Goal: Communication & Community: Answer question/provide support

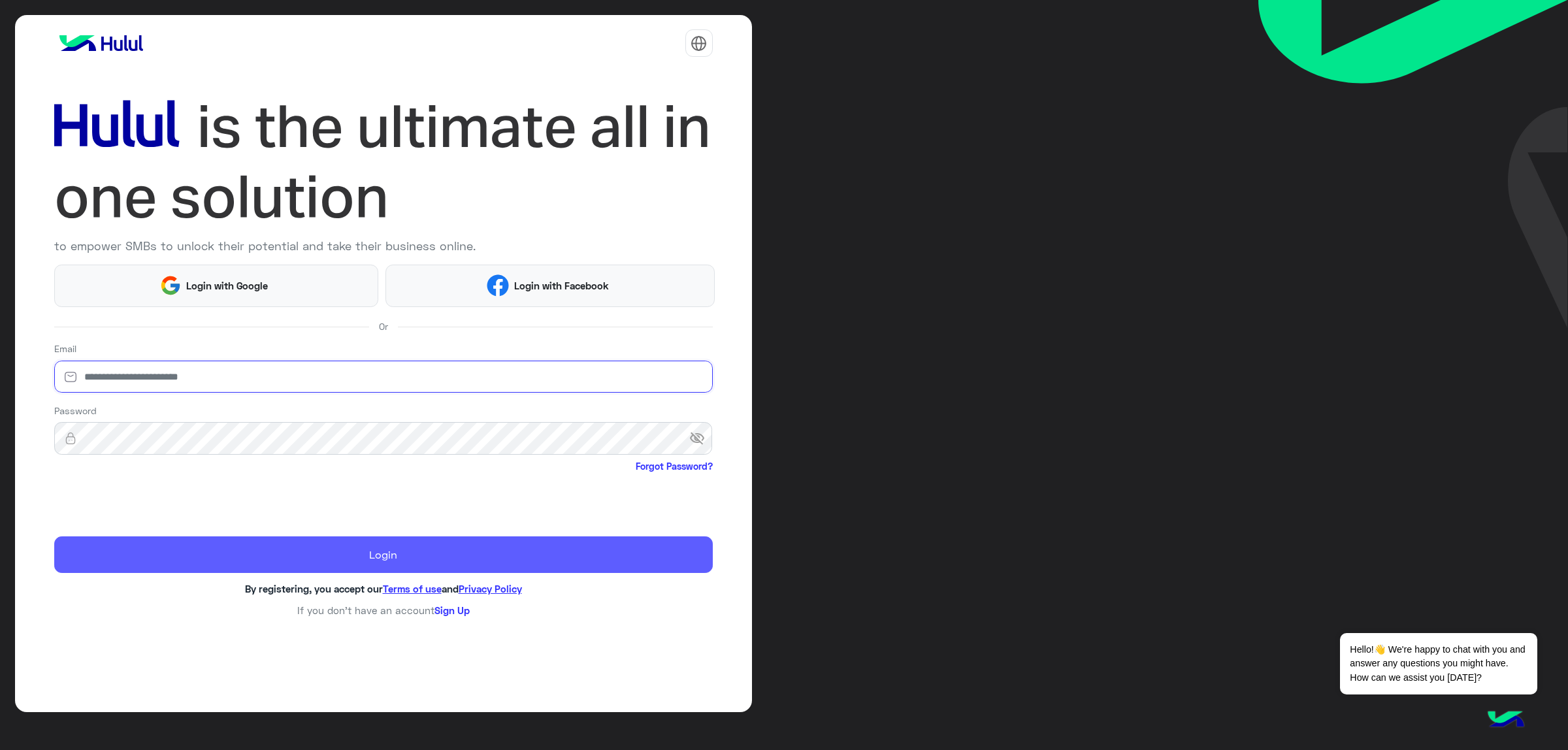
type input "**********"
click at [143, 566] on button "Login" at bounding box center [383, 554] width 658 height 37
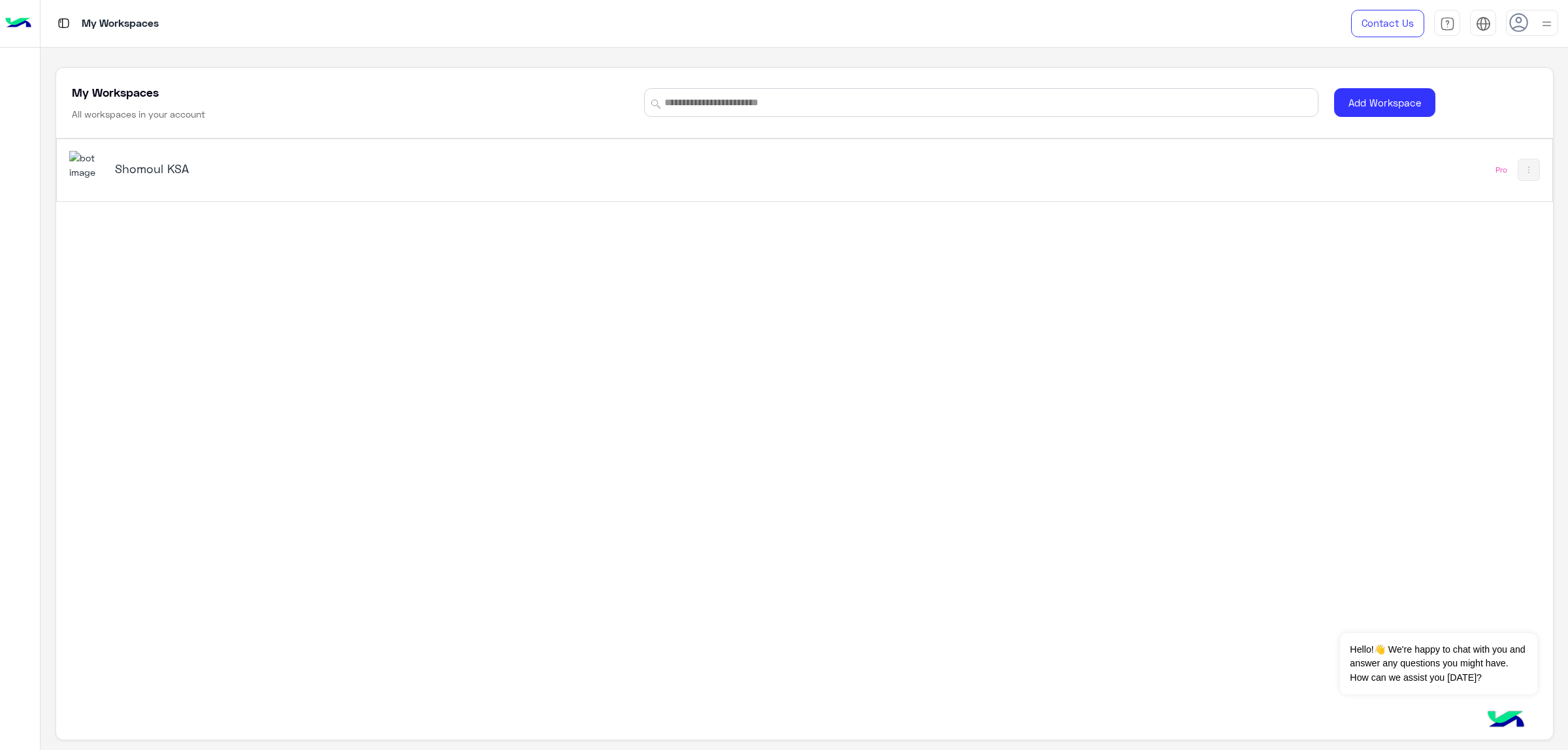
click at [123, 187] on div "Shomoul KSA" at bounding box center [510, 169] width 882 height 38
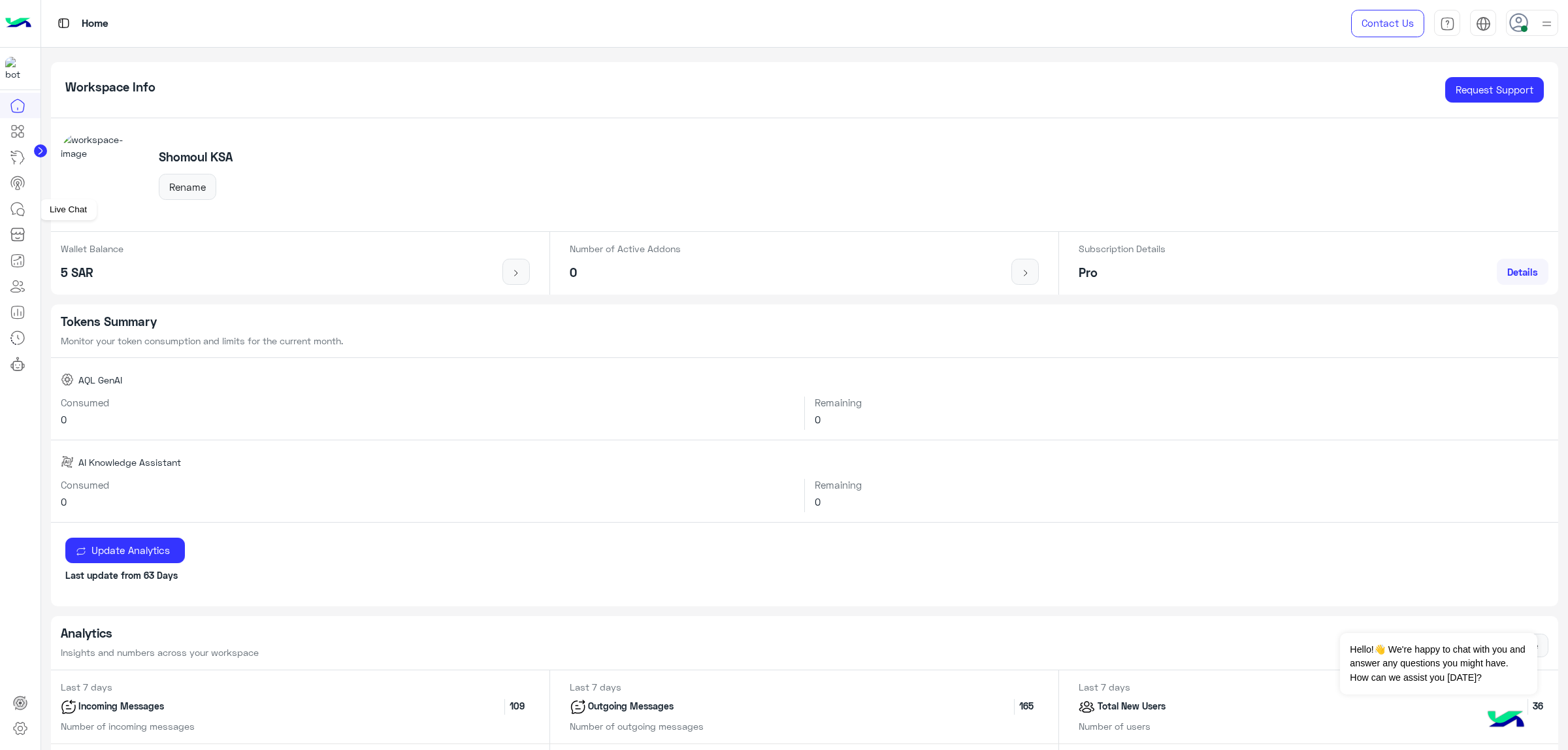
click at [17, 210] on icon at bounding box center [17, 209] width 15 height 15
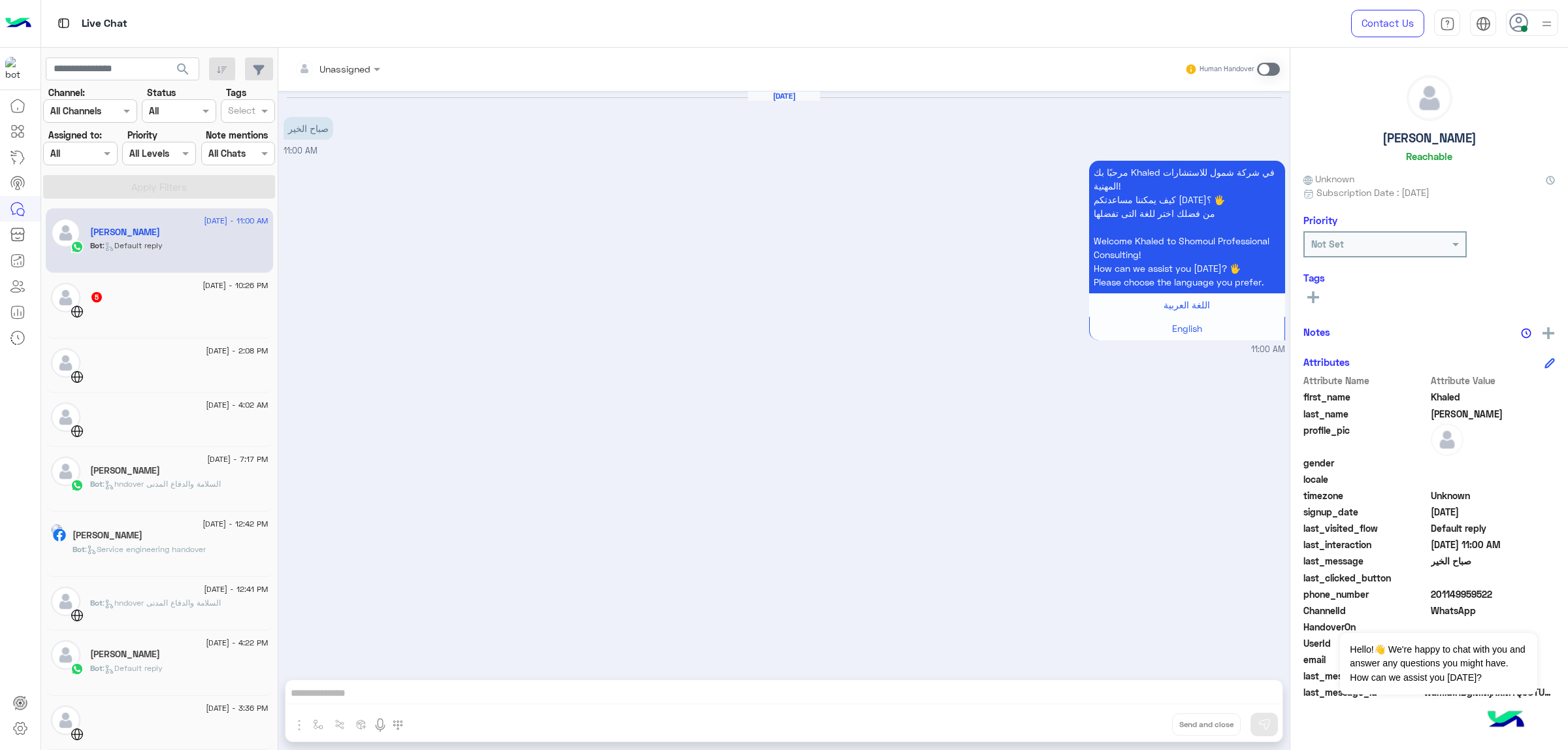
click at [201, 292] on div "5" at bounding box center [179, 298] width 179 height 14
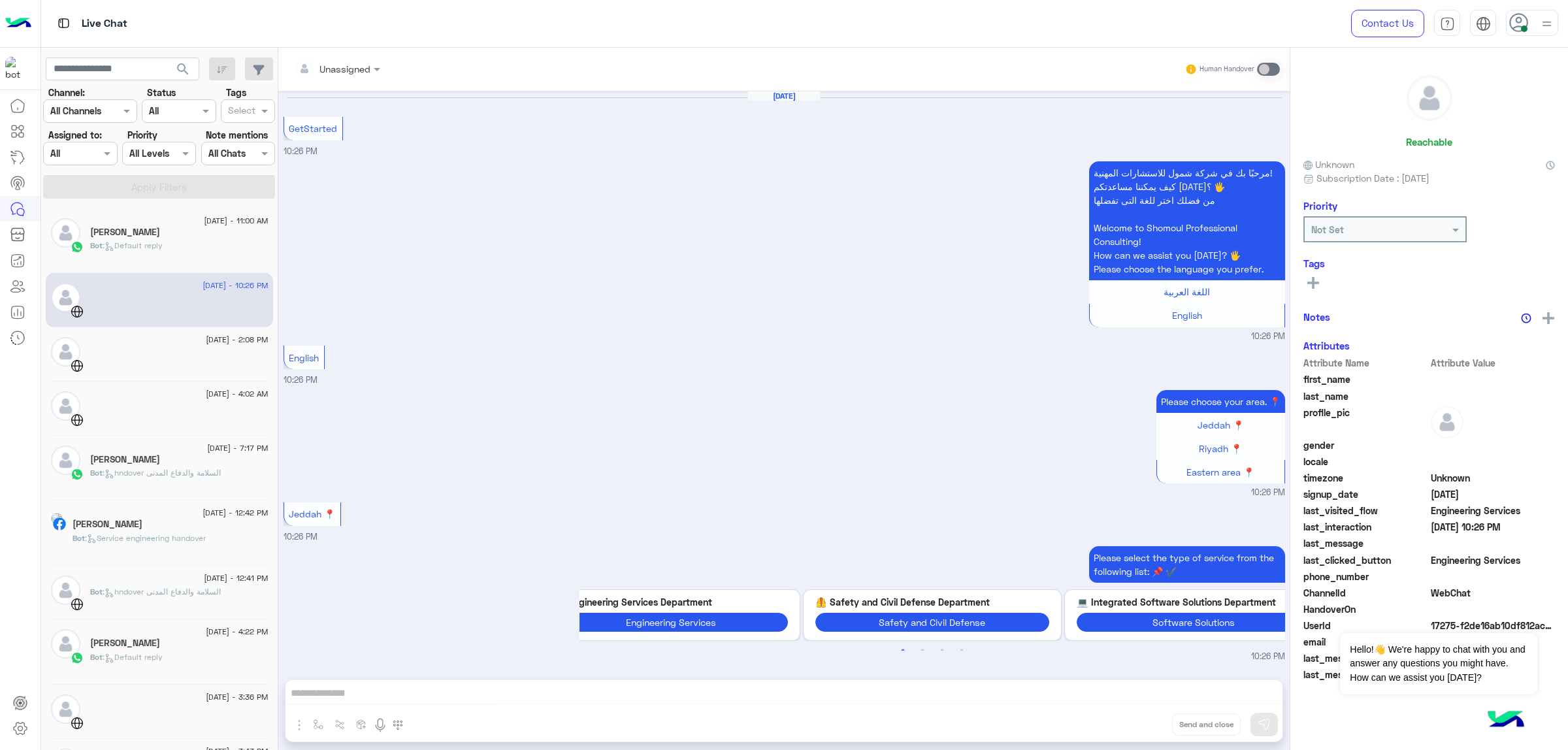
scroll to position [186, 0]
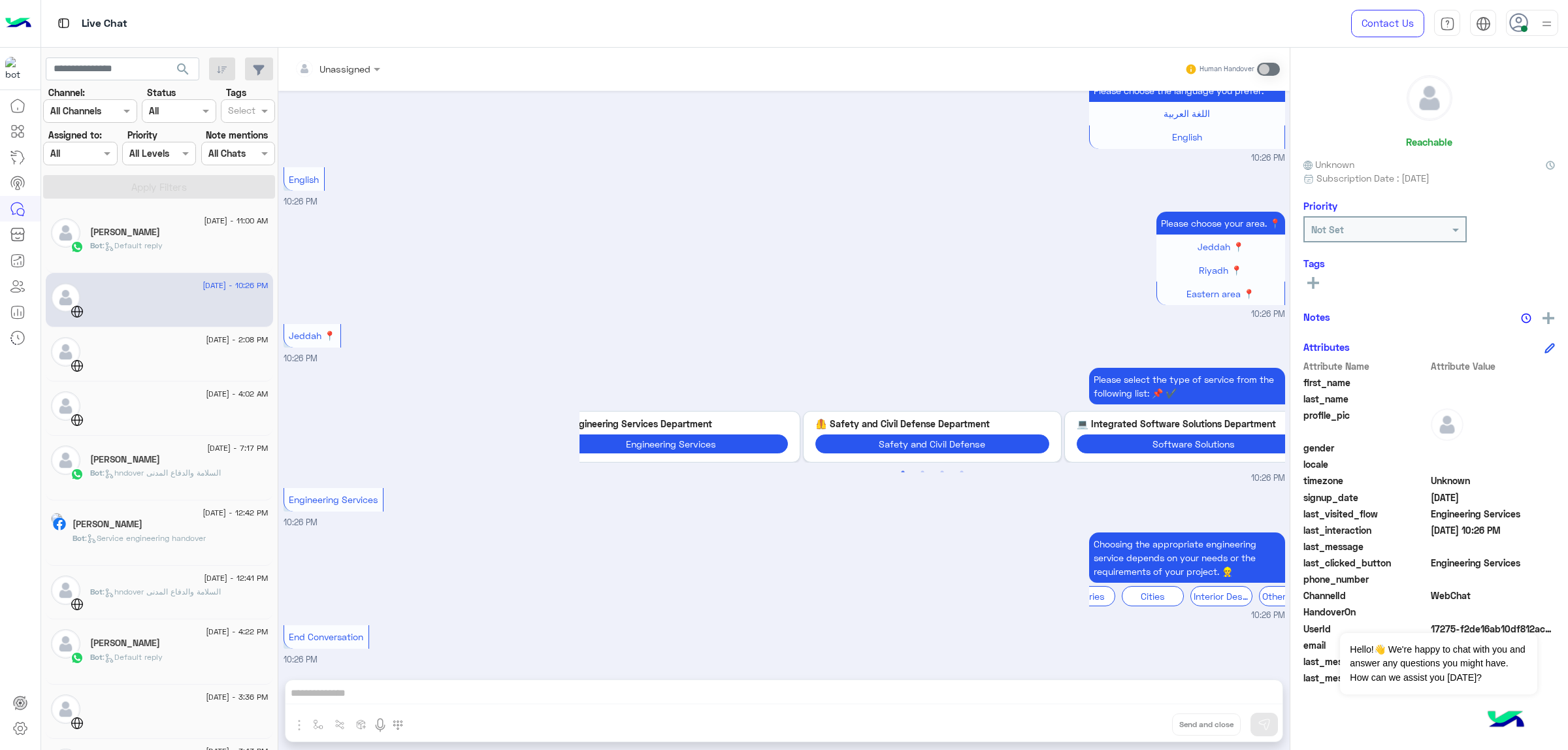
click at [172, 227] on div "[PERSON_NAME]" at bounding box center [179, 233] width 179 height 14
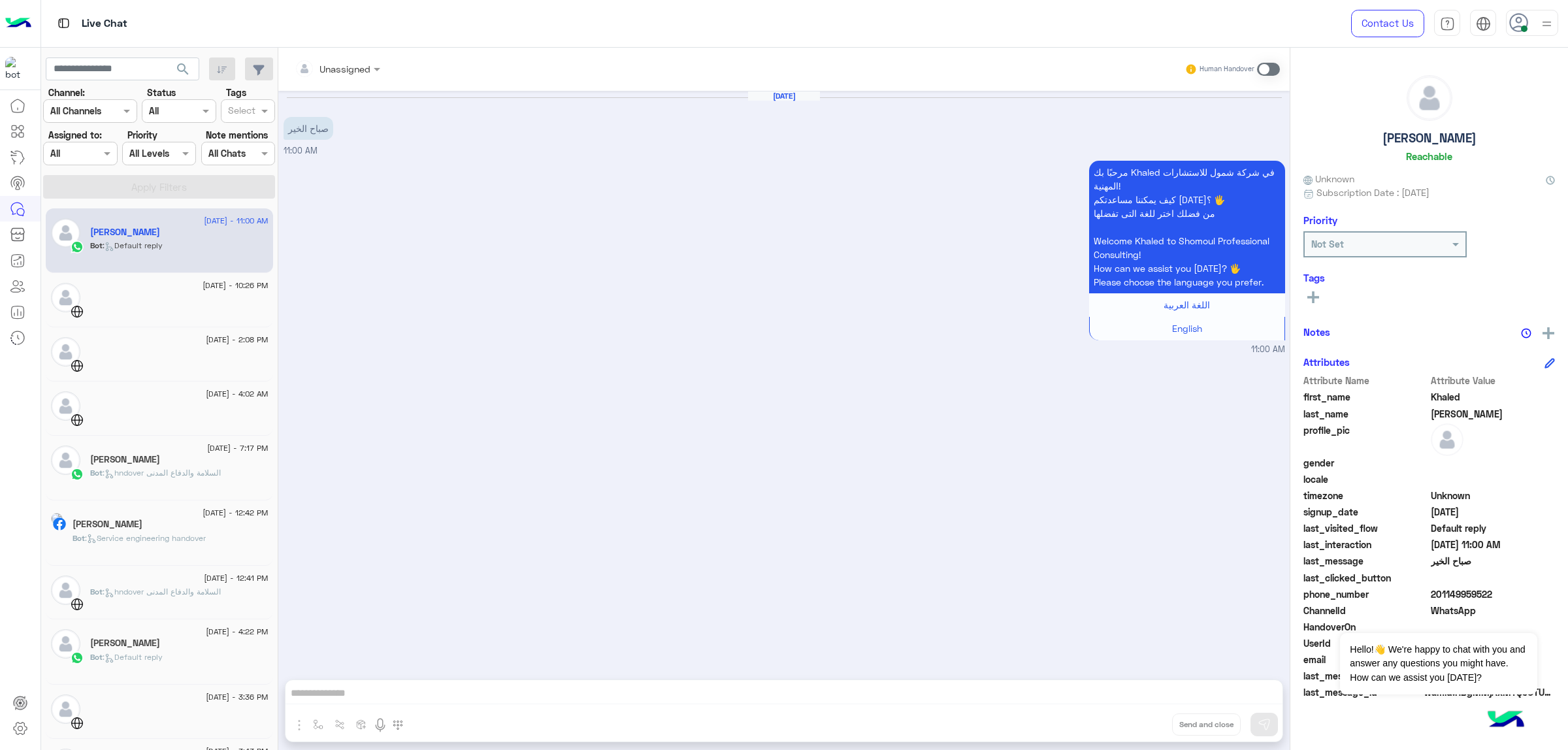
click at [631, 716] on div "Unassigned Human Handover [DATE] صباح الخير 11:00 AM مرحبًا بك Khaled في شركة ش…" at bounding box center [783, 401] width 1011 height 707
click at [1261, 66] on span at bounding box center [1268, 68] width 23 height 13
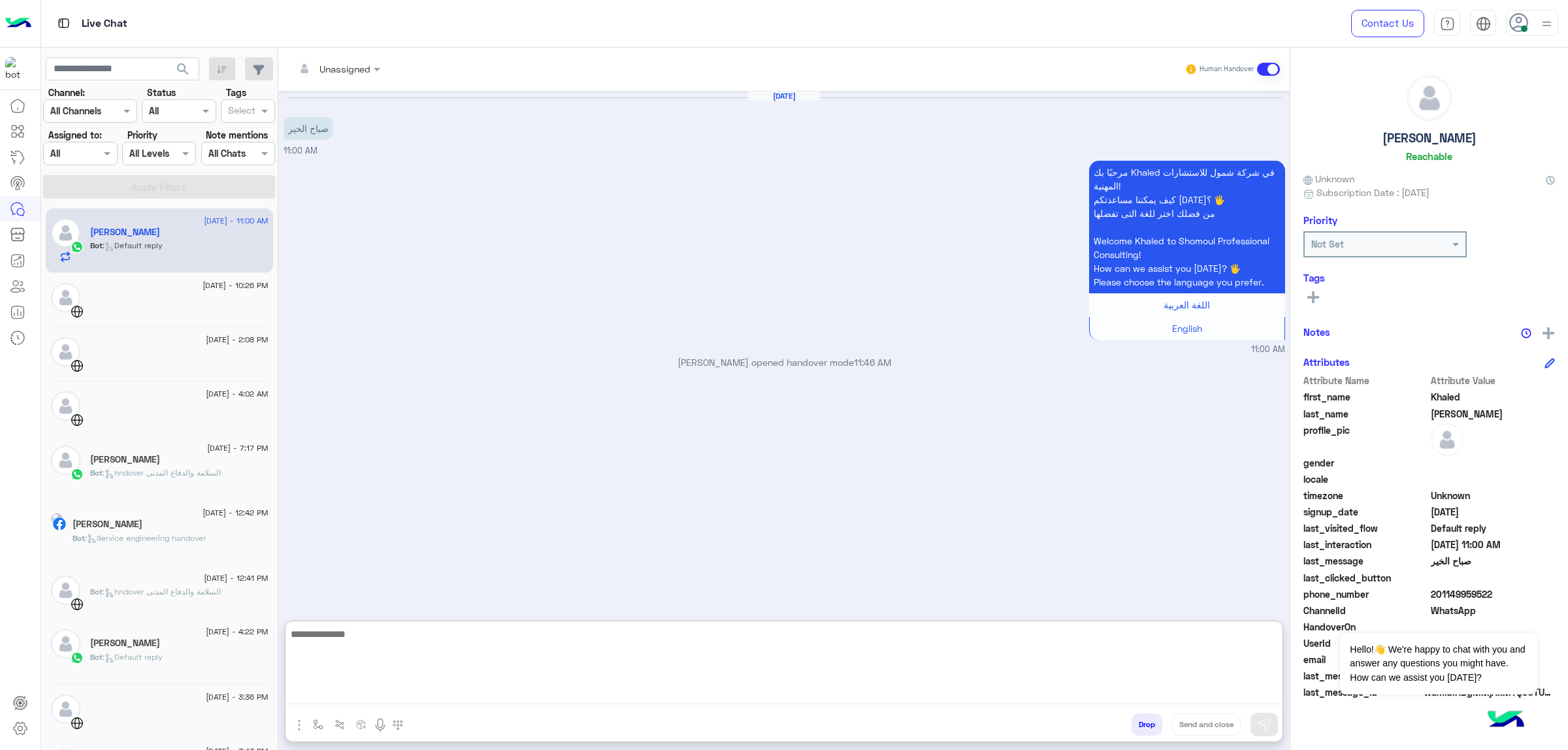
click at [516, 691] on textarea at bounding box center [784, 665] width 997 height 79
type textarea "*"
type textarea "**********"
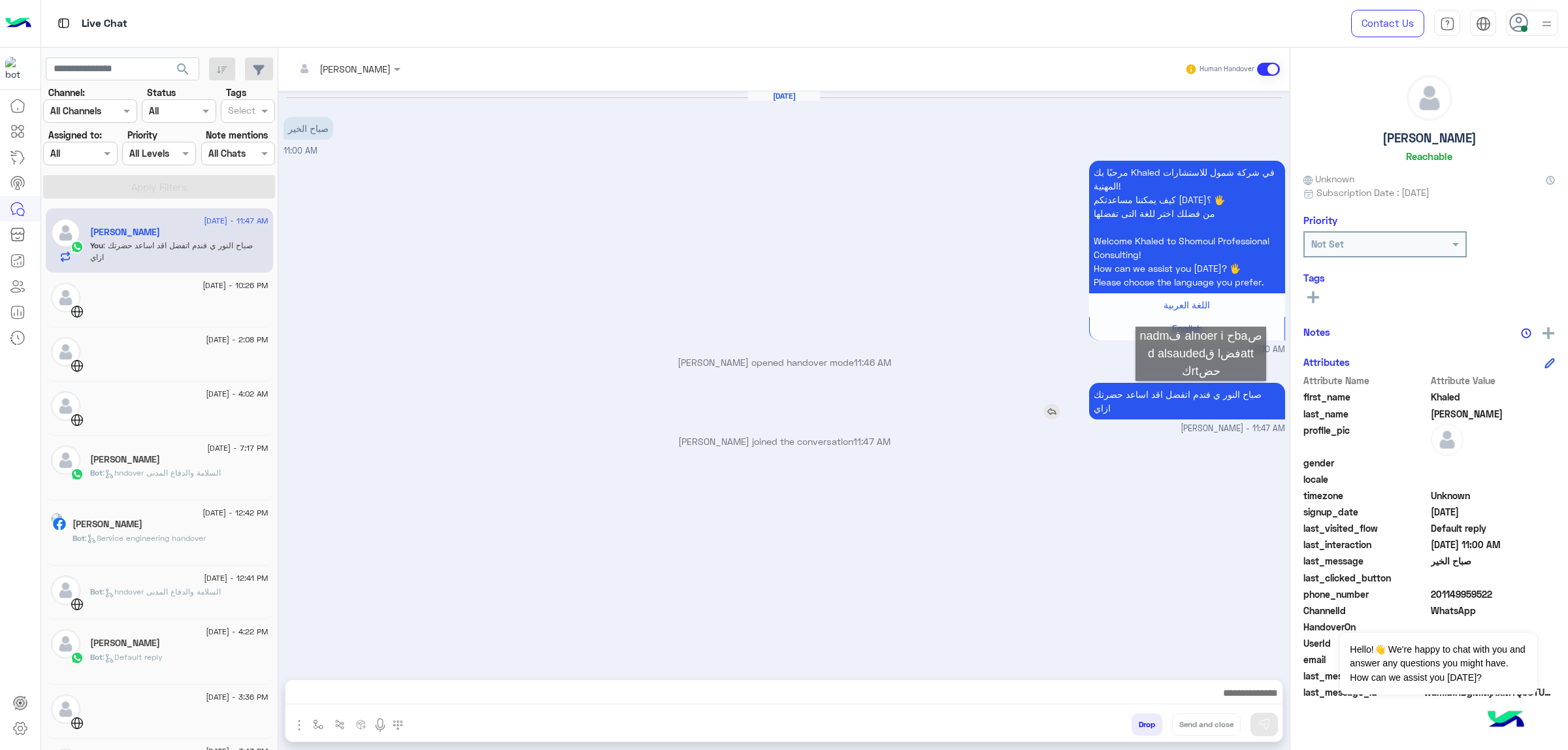
click at [1200, 394] on p "صباح النور ي فندم اتفضل اقد اساعد حضرتك ازاي" at bounding box center [1187, 401] width 196 height 37
click at [1172, 396] on p "صباح النور ي فندم اتفضل اقد اساعد حضرتك ازاي" at bounding box center [1187, 401] width 196 height 37
click at [1152, 390] on p "صباح النور ي فندم اتفضل اقد اساعد حضرتك ازاي" at bounding box center [1187, 401] width 196 height 37
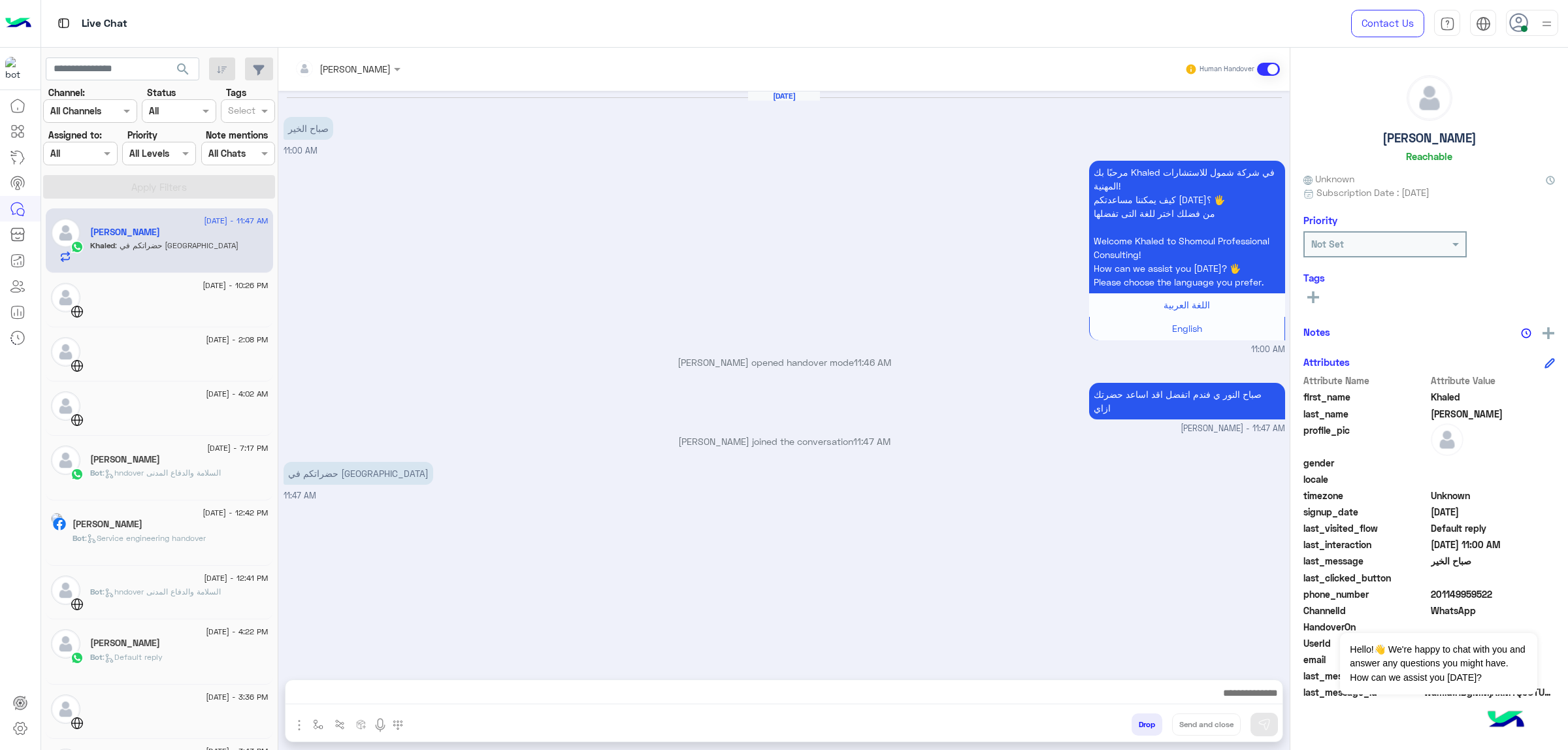
click at [170, 316] on div at bounding box center [179, 305] width 179 height 23
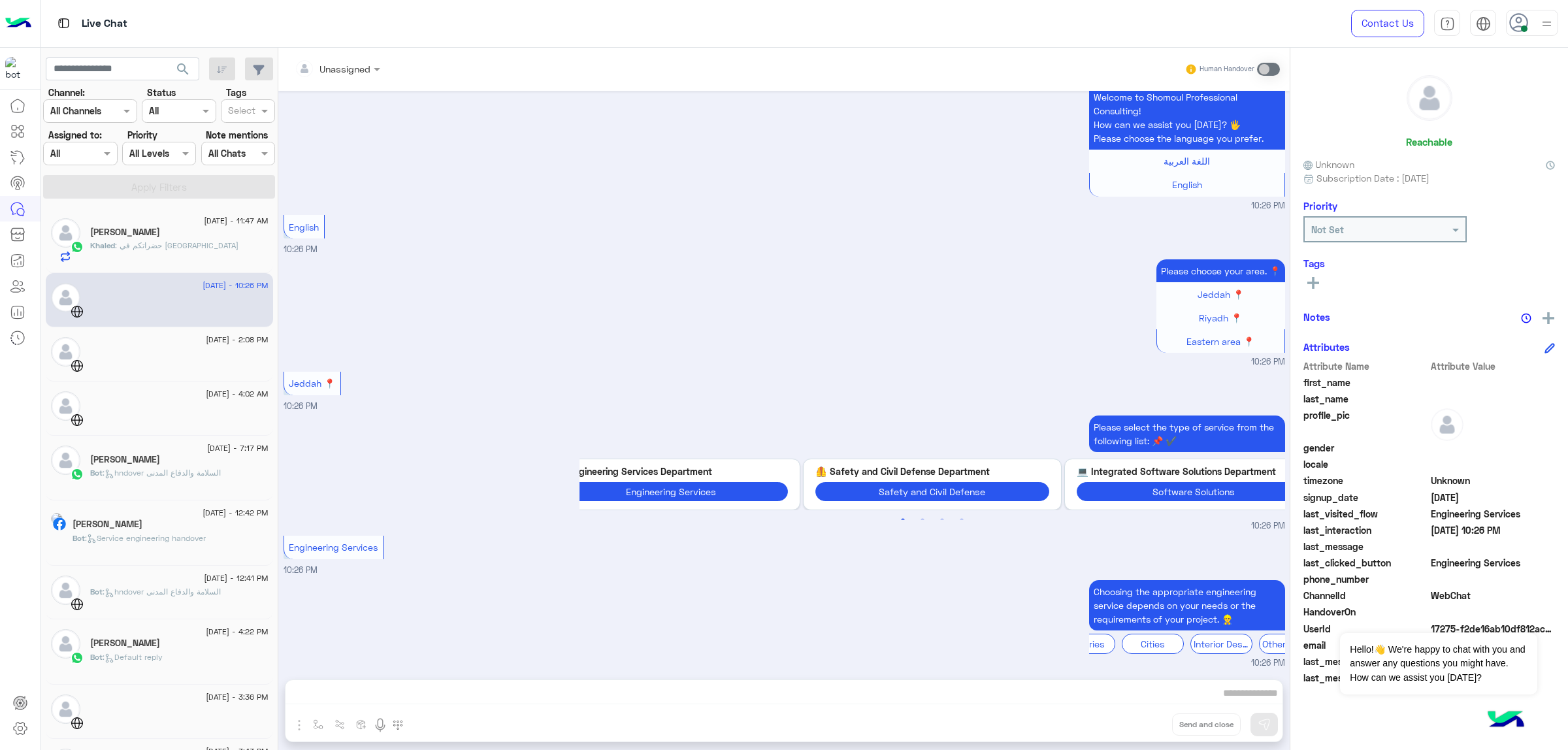
scroll to position [186, 0]
